Goal: Obtain resource: Obtain resource

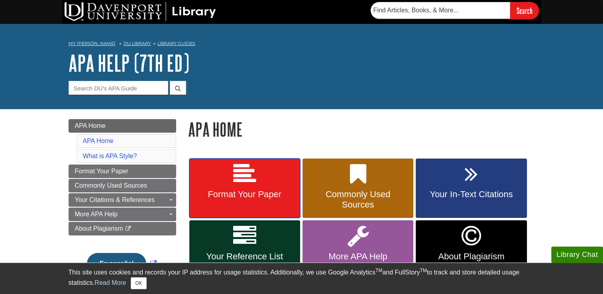
click at [273, 193] on span "Format Your Paper" at bounding box center [244, 194] width 99 height 10
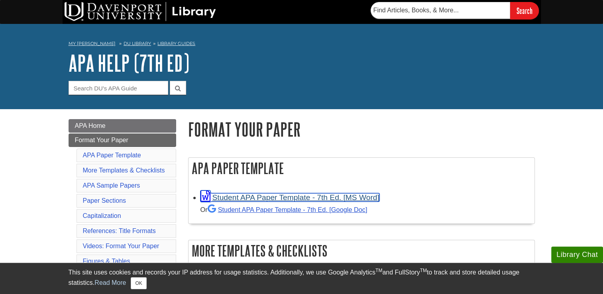
click at [273, 197] on link "Student APA Paper Template - 7th Ed. [MS Word]" at bounding box center [290, 197] width 179 height 8
